Goal: Task Accomplishment & Management: Manage account settings

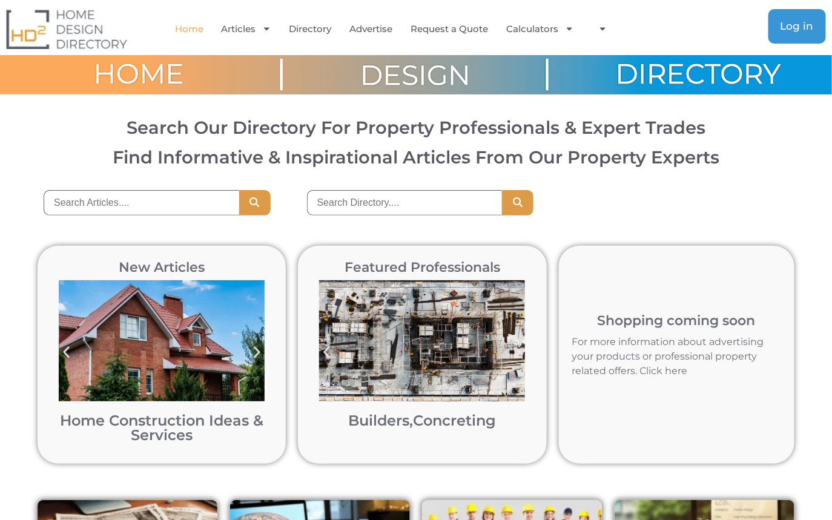
click at [801, 24] on span "Log in" at bounding box center [797, 26] width 33 height 10
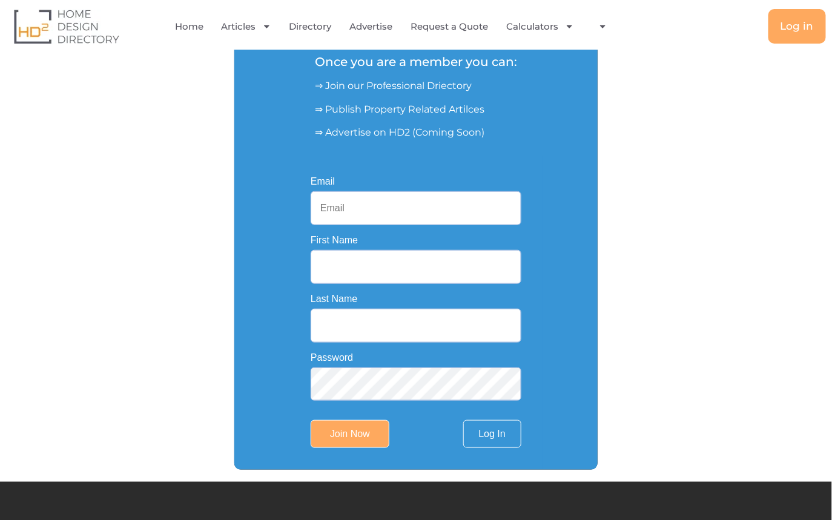
scroll to position [197, 0]
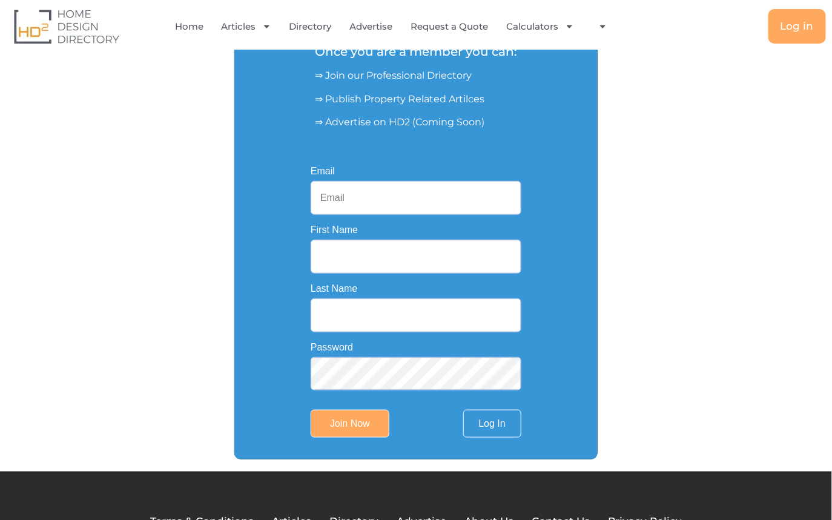
click at [368, 200] on input "Email" at bounding box center [416, 198] width 211 height 34
click at [496, 425] on link "Log In" at bounding box center [492, 424] width 58 height 28
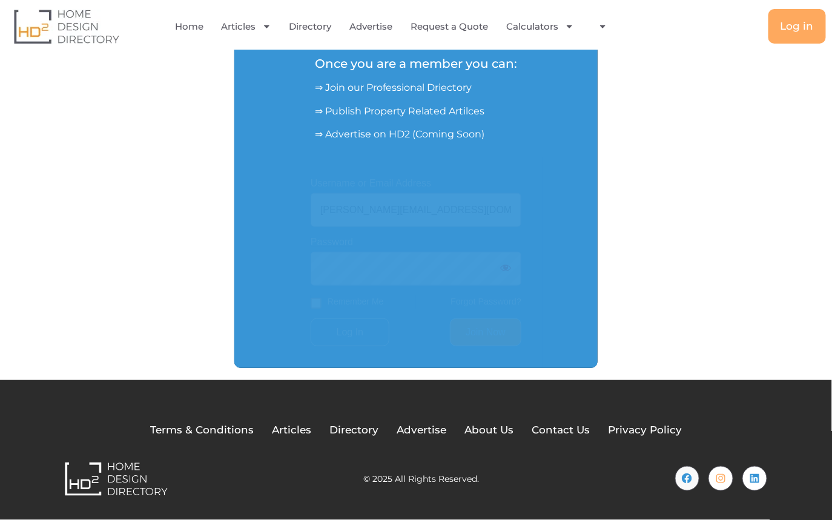
scroll to position [185, 0]
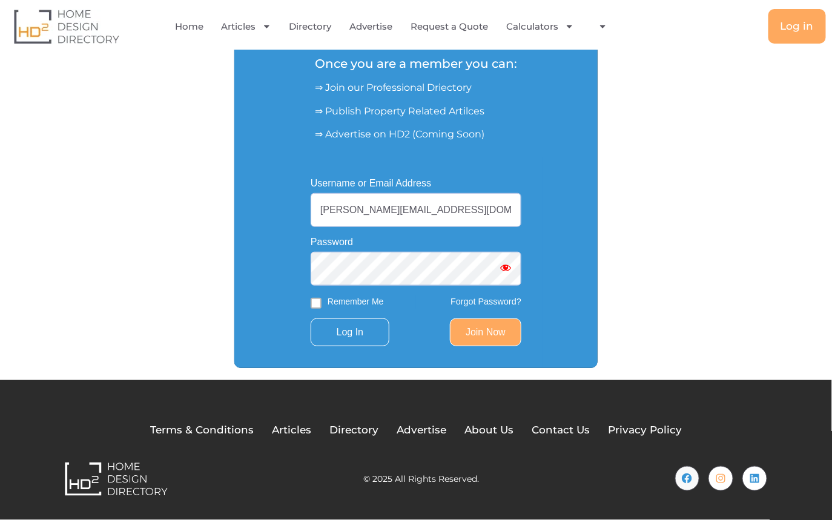
click at [508, 265] on span "Show password" at bounding box center [506, 268] width 12 height 12
click at [508, 266] on span "Show password" at bounding box center [506, 268] width 12 height 12
